Goal: Check status: Check status

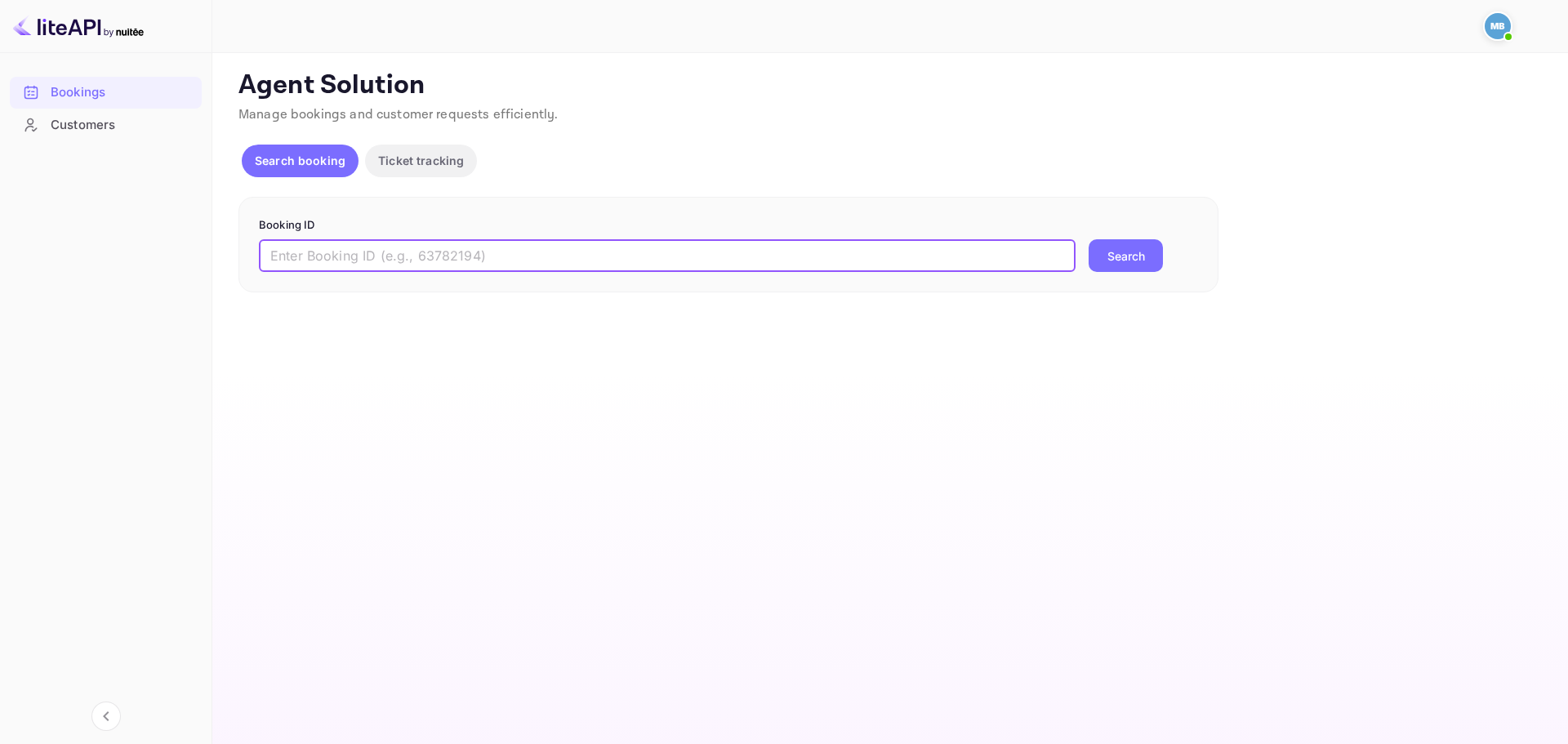
click at [524, 270] on input "text" at bounding box center [667, 255] width 817 height 32
paste input "Zg8GAxbjE"
type input "Zg8GAxbjE"
click at [1145, 247] on button "Search" at bounding box center [1126, 255] width 74 height 32
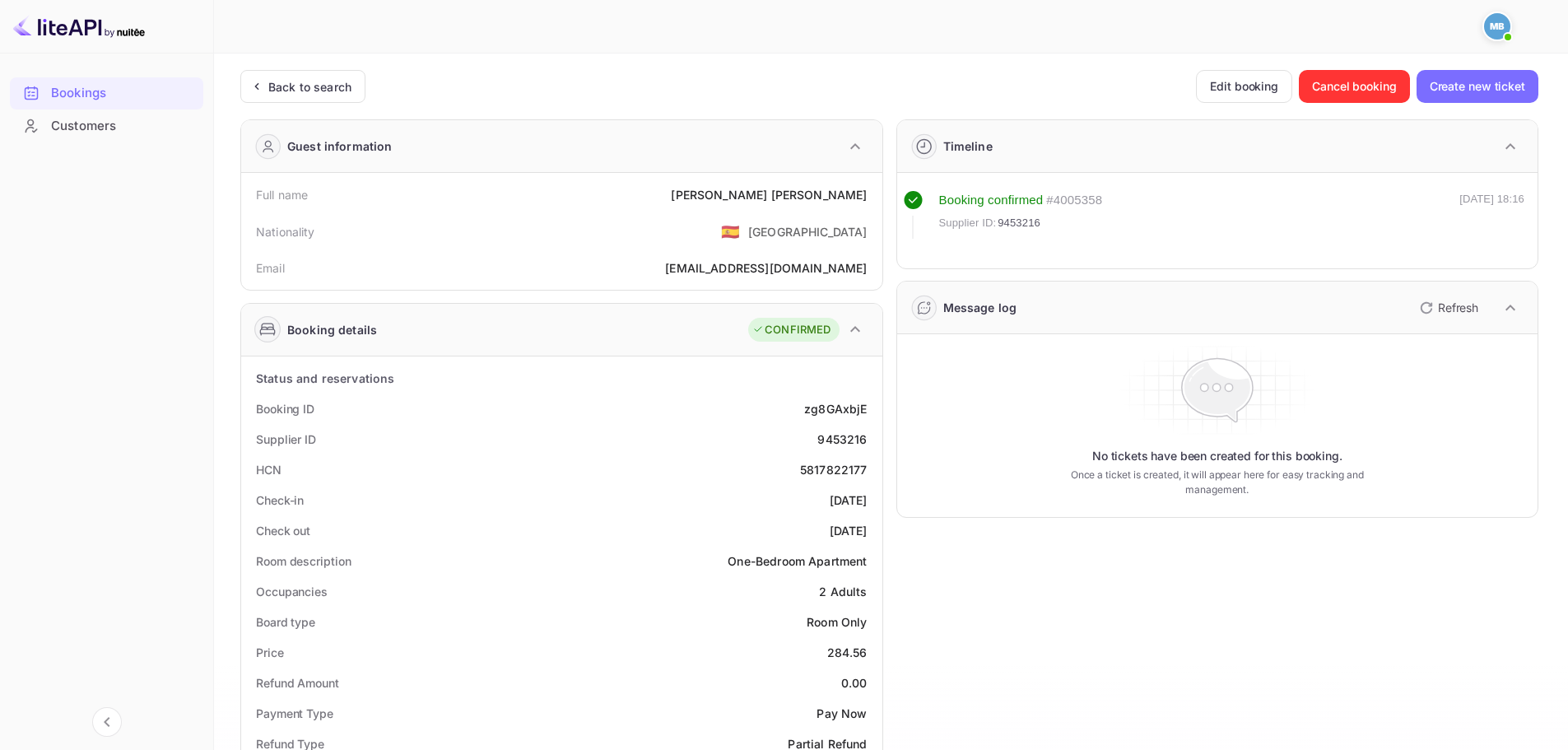
click at [848, 436] on div "9453216" at bounding box center [843, 439] width 50 height 17
copy div "9453216"
